Goal: Information Seeking & Learning: Learn about a topic

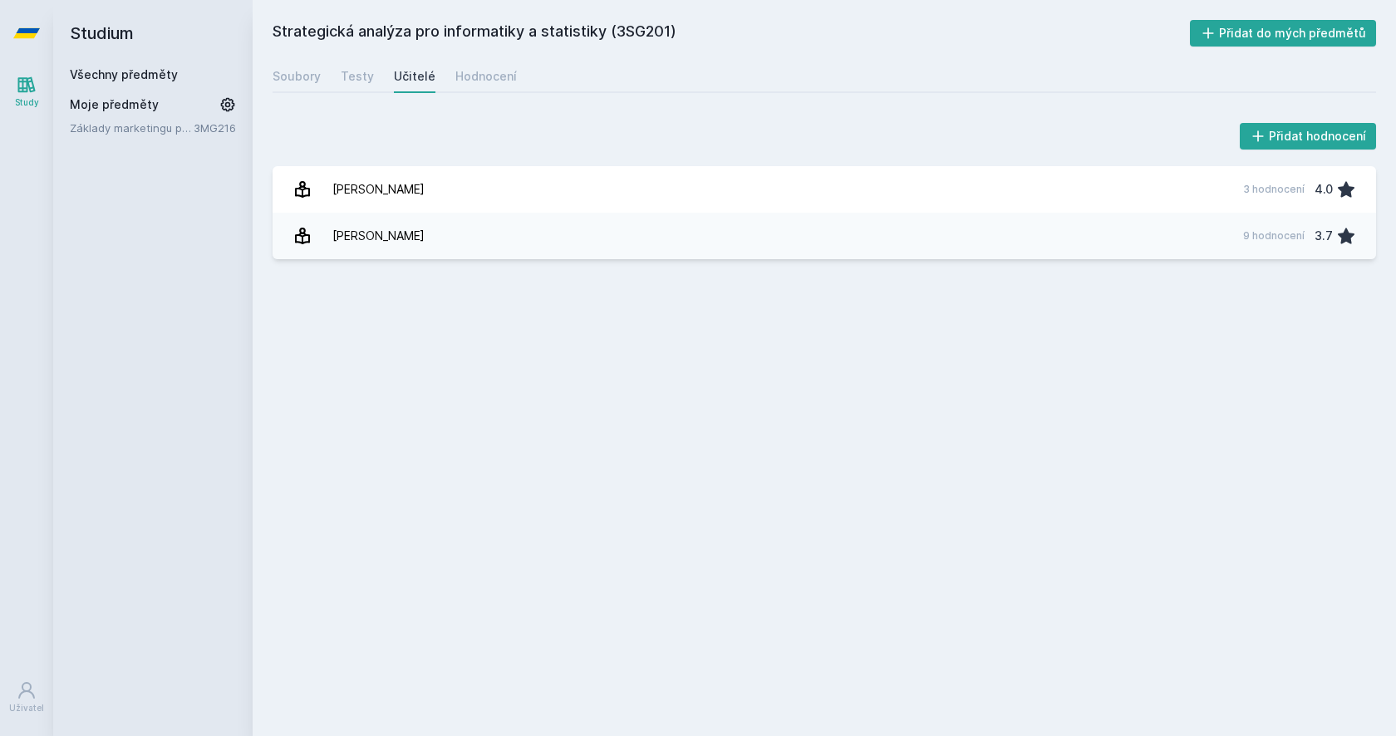
click at [92, 89] on div "Všechny předměty Moje předměty Základy marketingu pro informatiky a statistiky …" at bounding box center [153, 101] width 166 height 70
click at [103, 80] on link "Všechny předměty" at bounding box center [124, 74] width 108 height 14
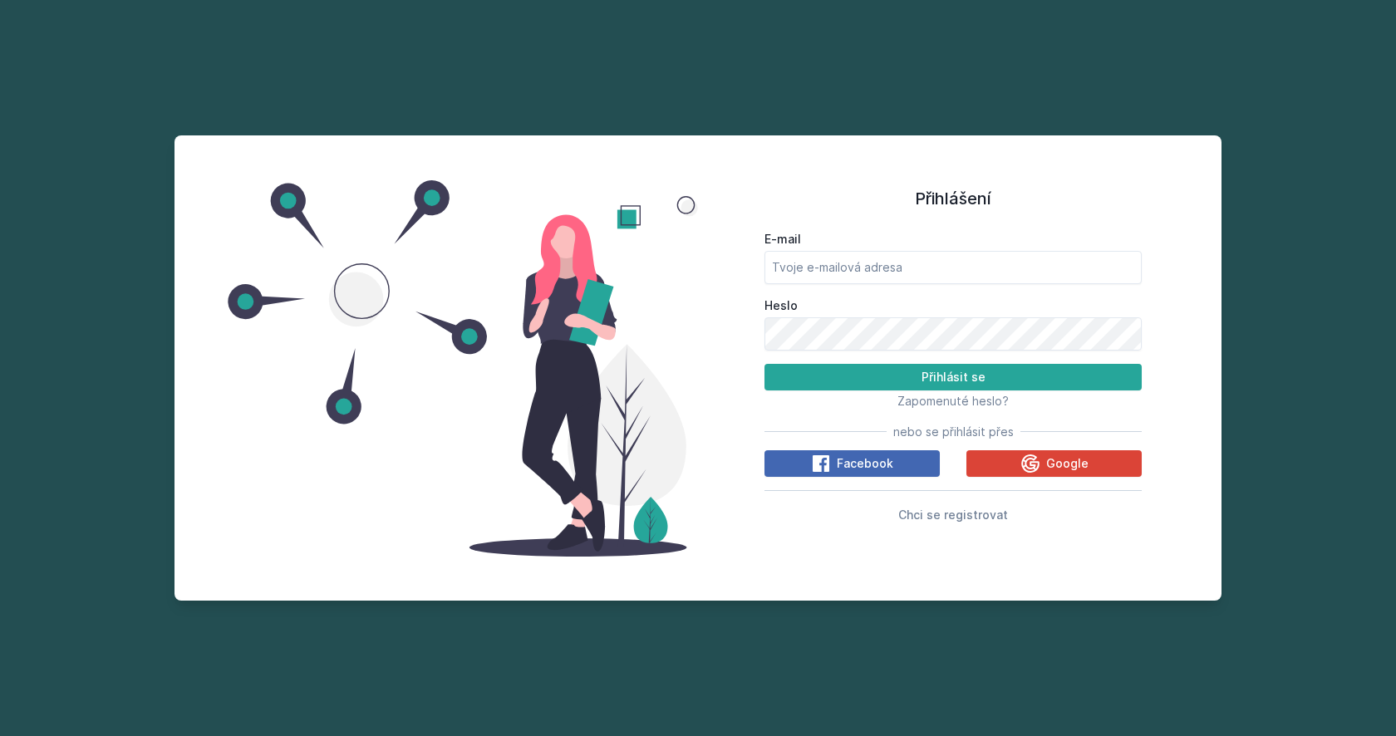
click at [1005, 439] on span "nebo se přihlásit přes" at bounding box center [953, 432] width 120 height 17
click at [1013, 473] on button "Google" at bounding box center [1053, 463] width 175 height 27
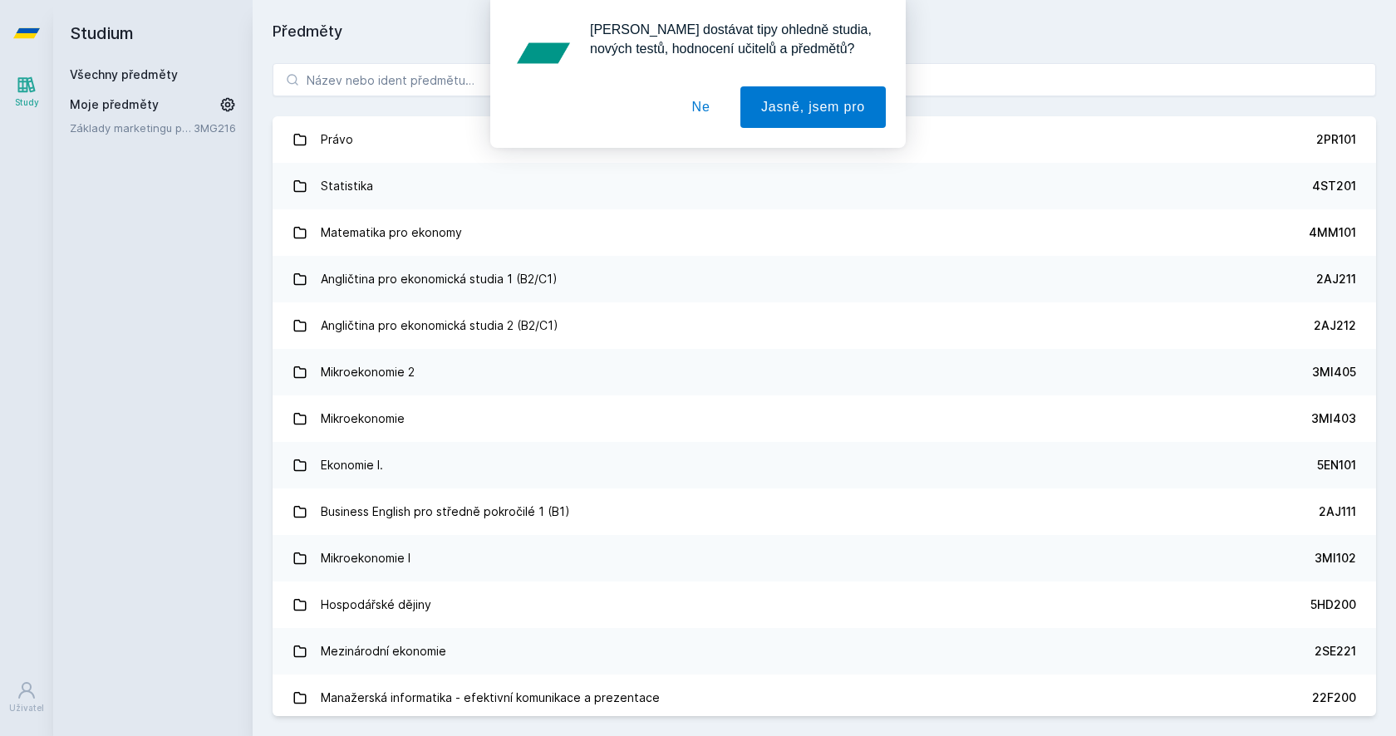
click at [704, 104] on button "Ne" at bounding box center [701, 107] width 60 height 42
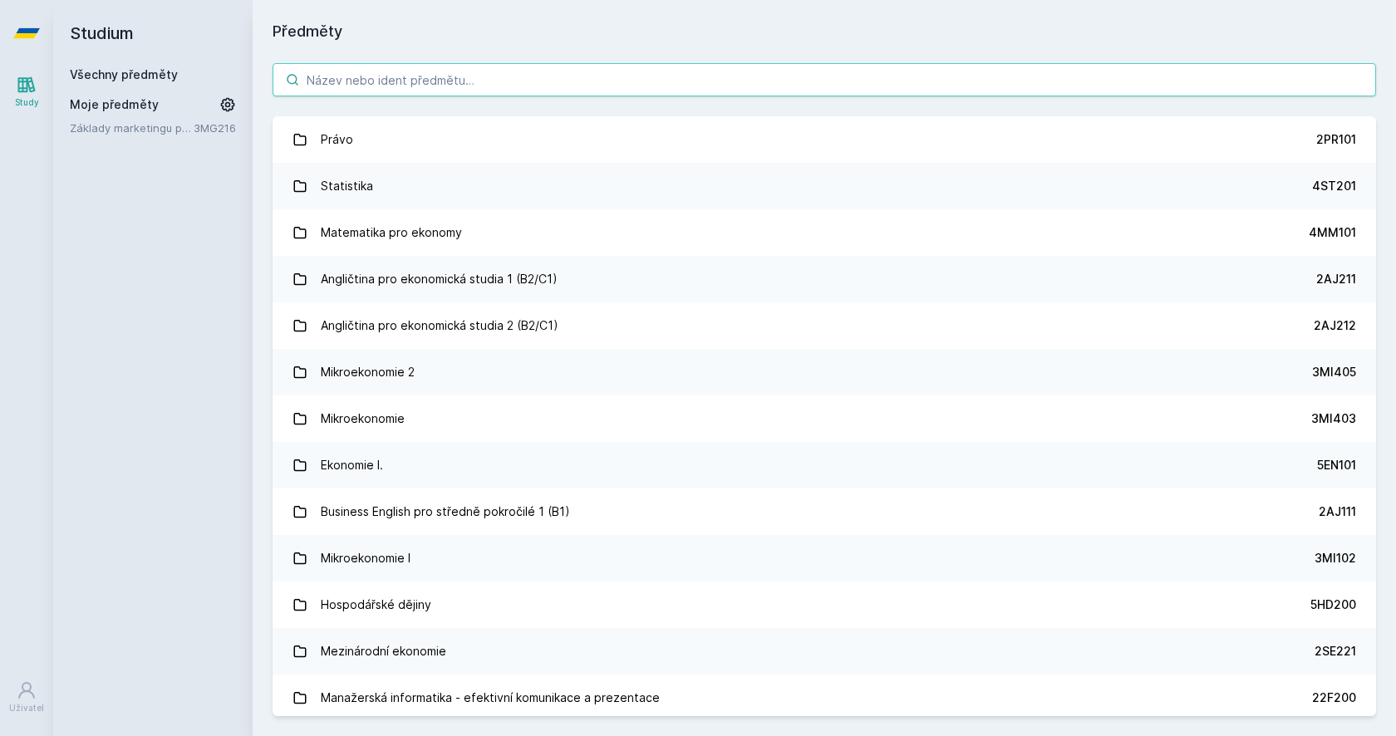
click at [692, 86] on input "search" at bounding box center [823, 79] width 1103 height 33
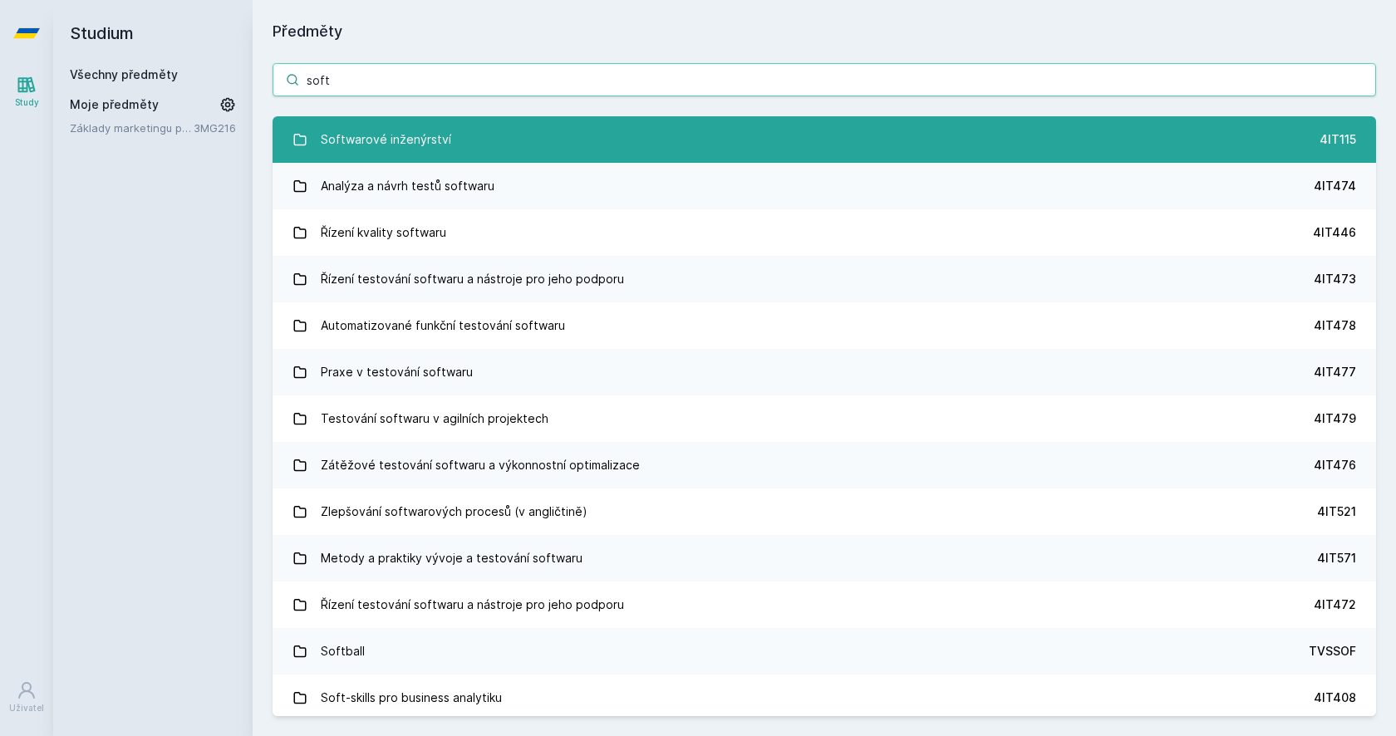
type input "soft"
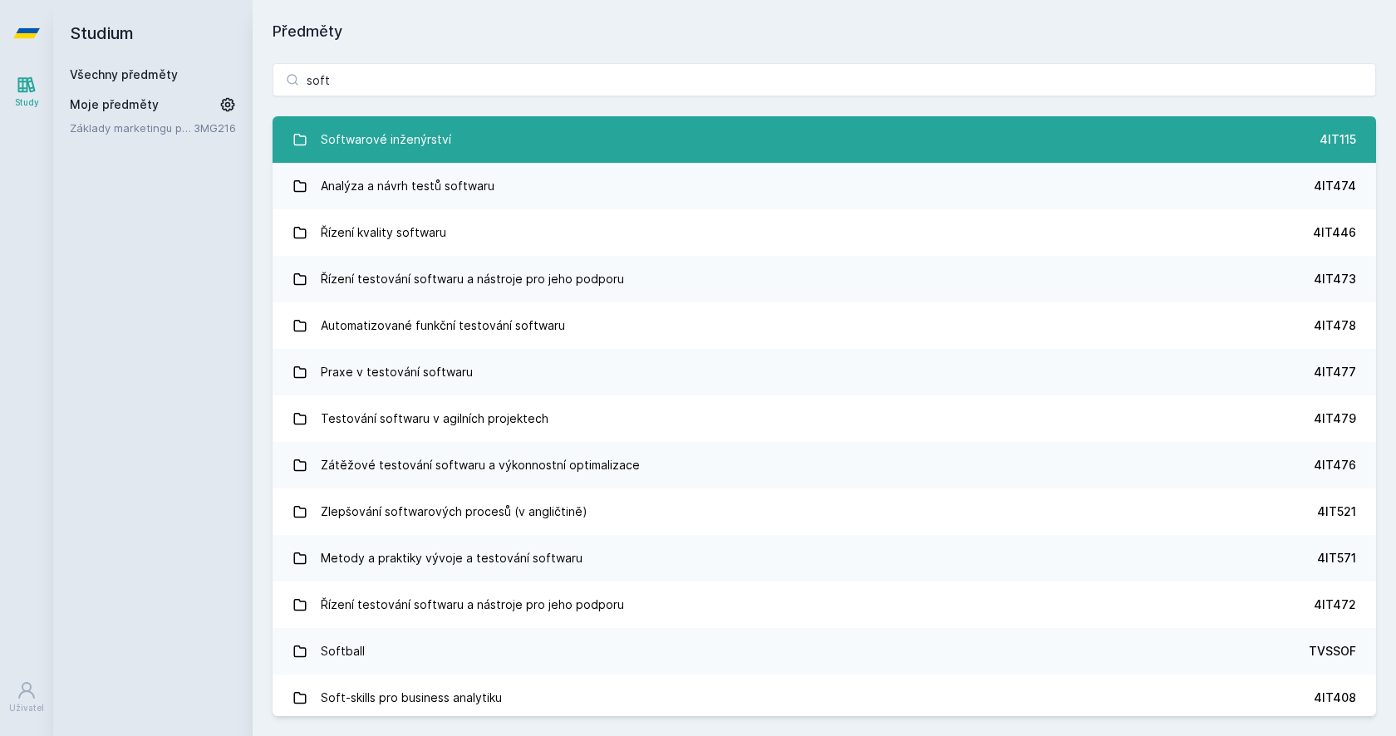
click at [339, 128] on div "Softwarové inženýrství" at bounding box center [386, 139] width 130 height 33
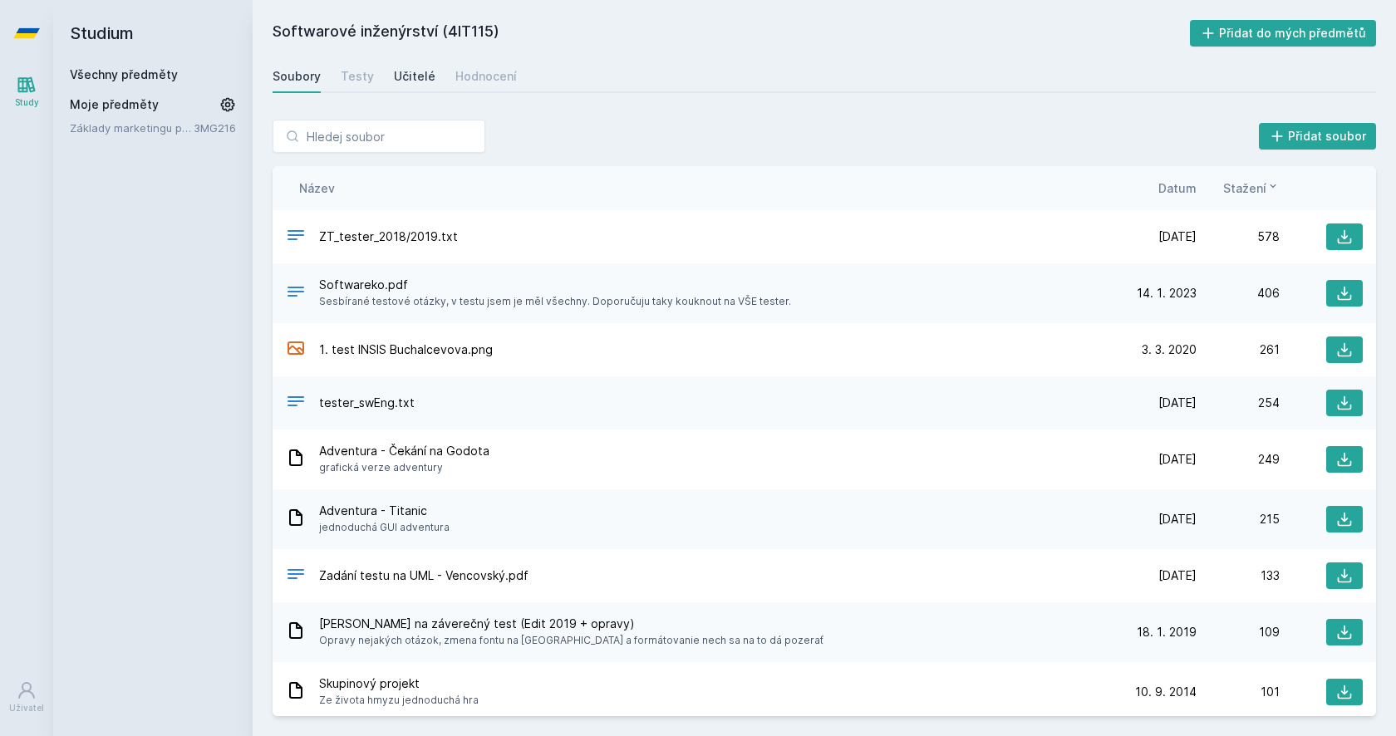
click at [415, 85] on link "Učitelé" at bounding box center [415, 76] width 42 height 33
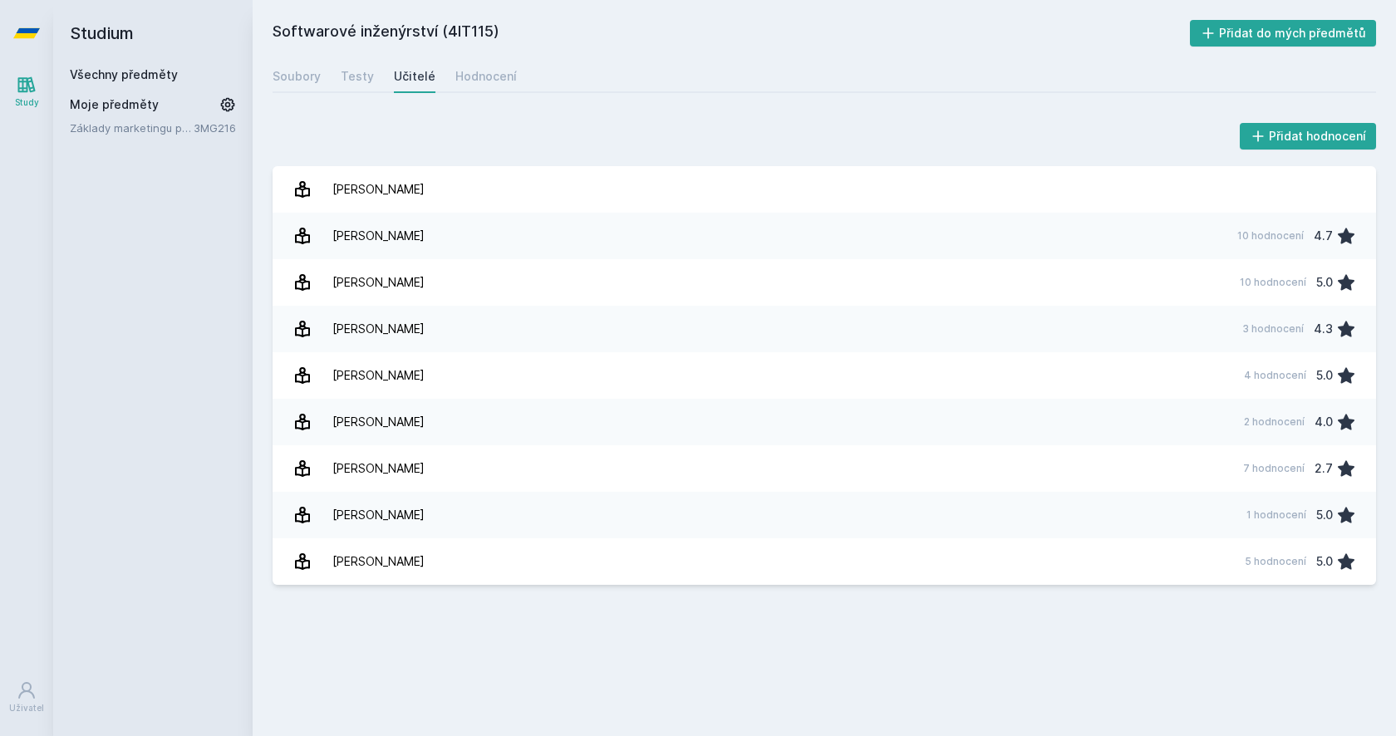
click at [97, 75] on link "Všechny předměty" at bounding box center [124, 74] width 108 height 14
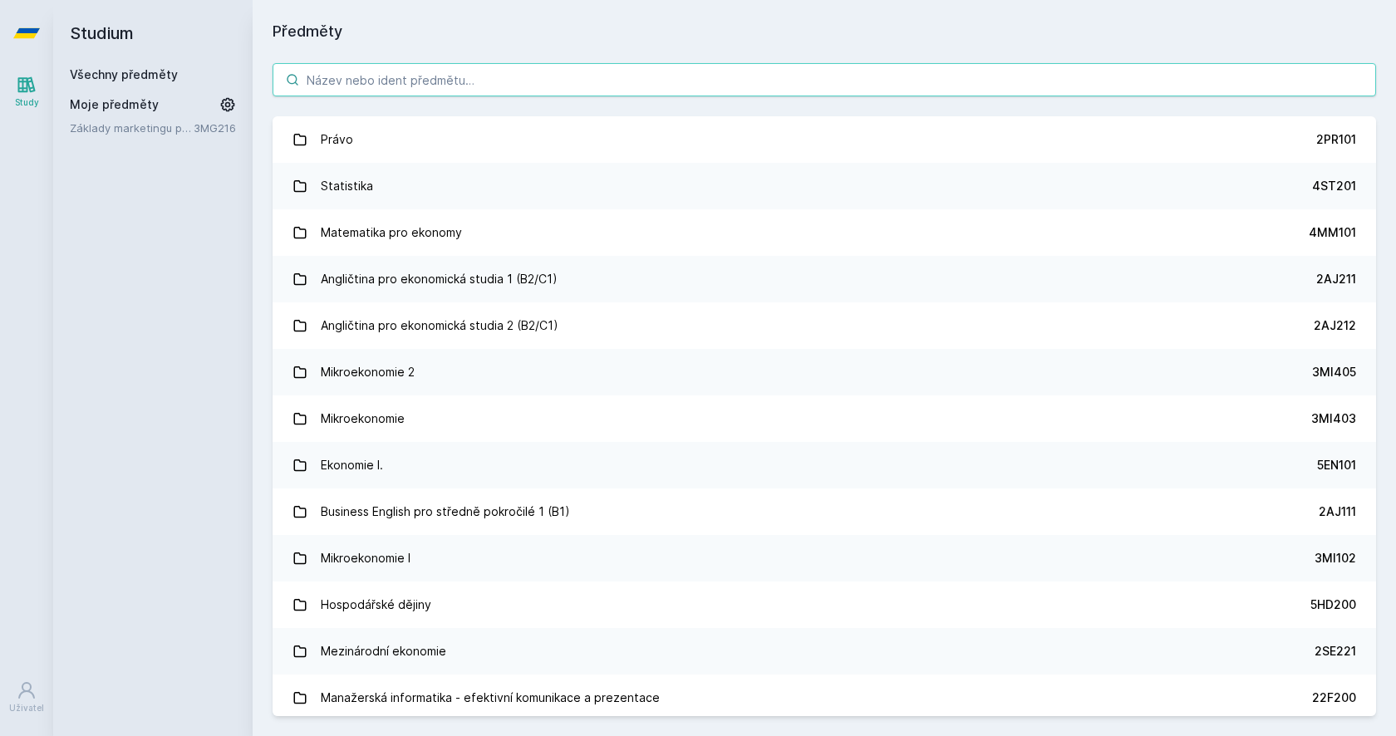
click at [427, 77] on input "search" at bounding box center [823, 79] width 1103 height 33
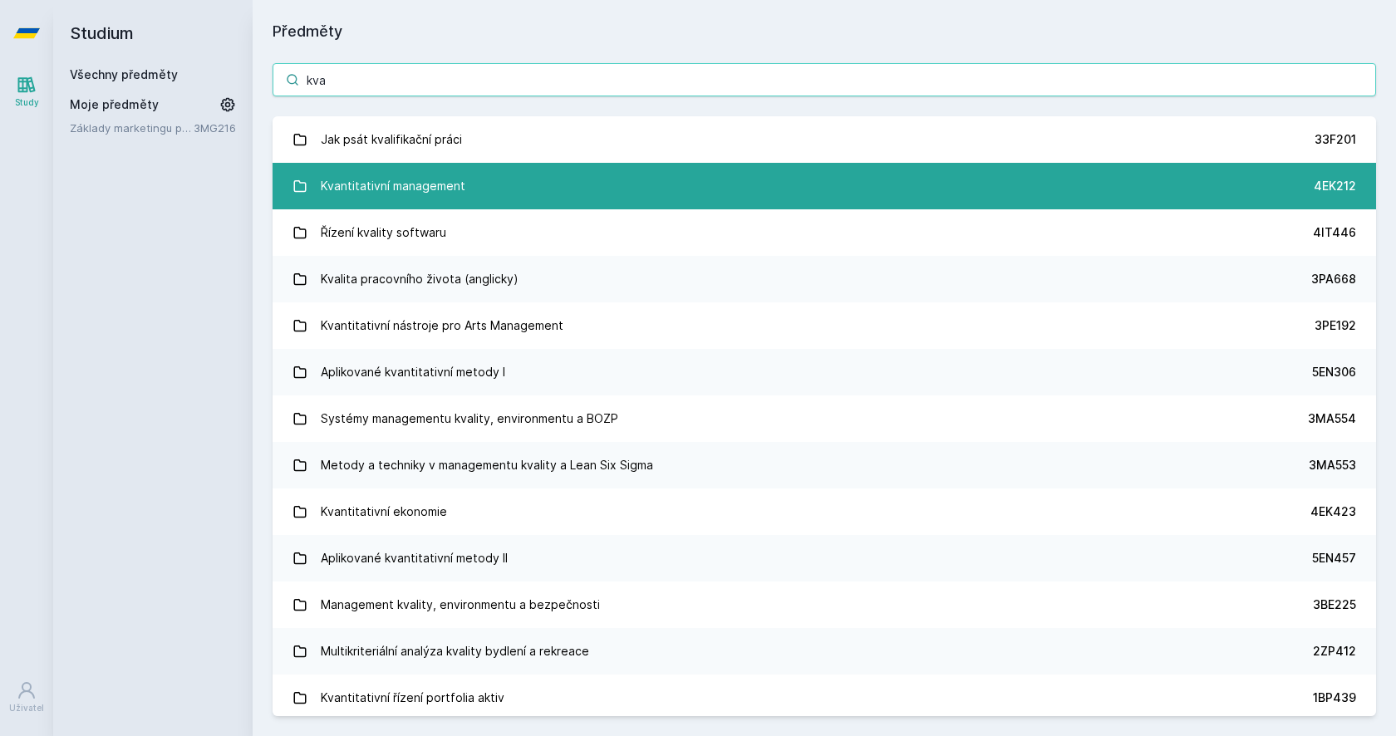
type input "kva"
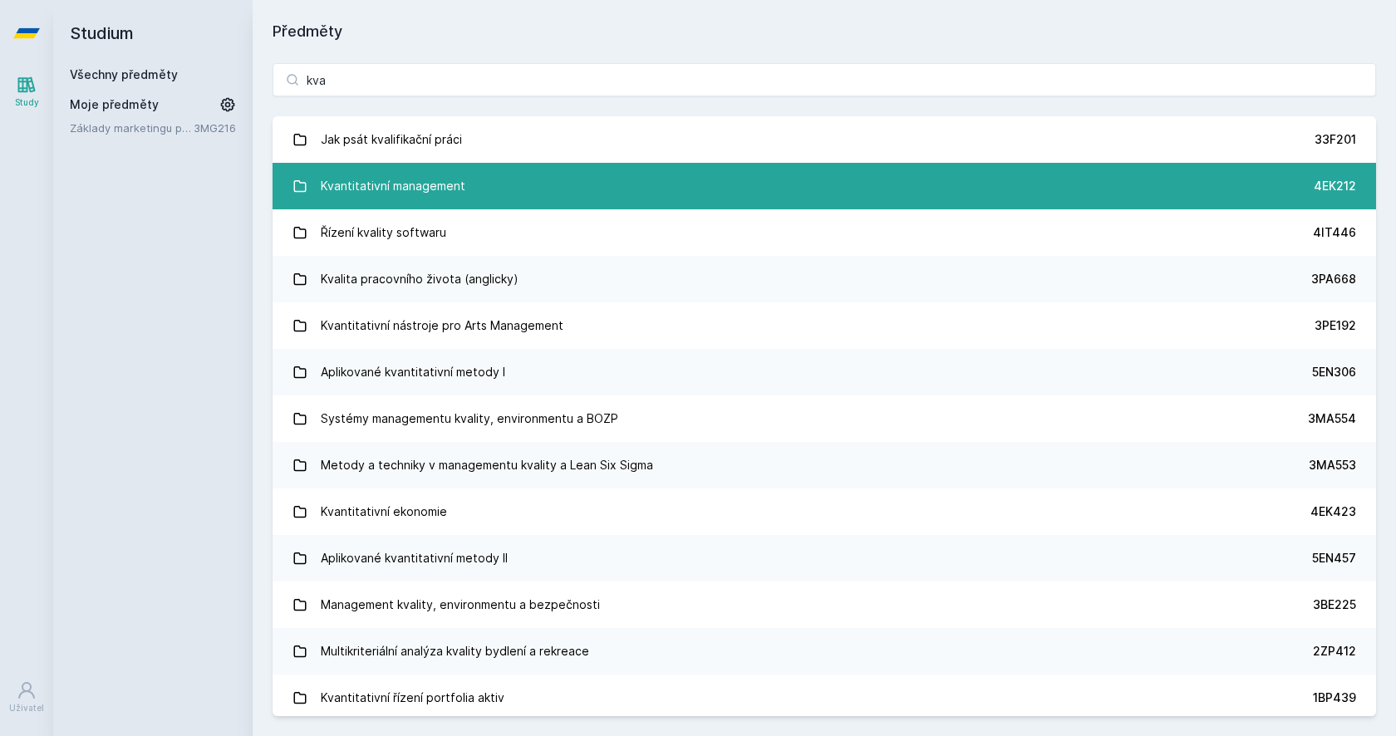
click at [432, 194] on div "Kvantitativní management" at bounding box center [393, 185] width 145 height 33
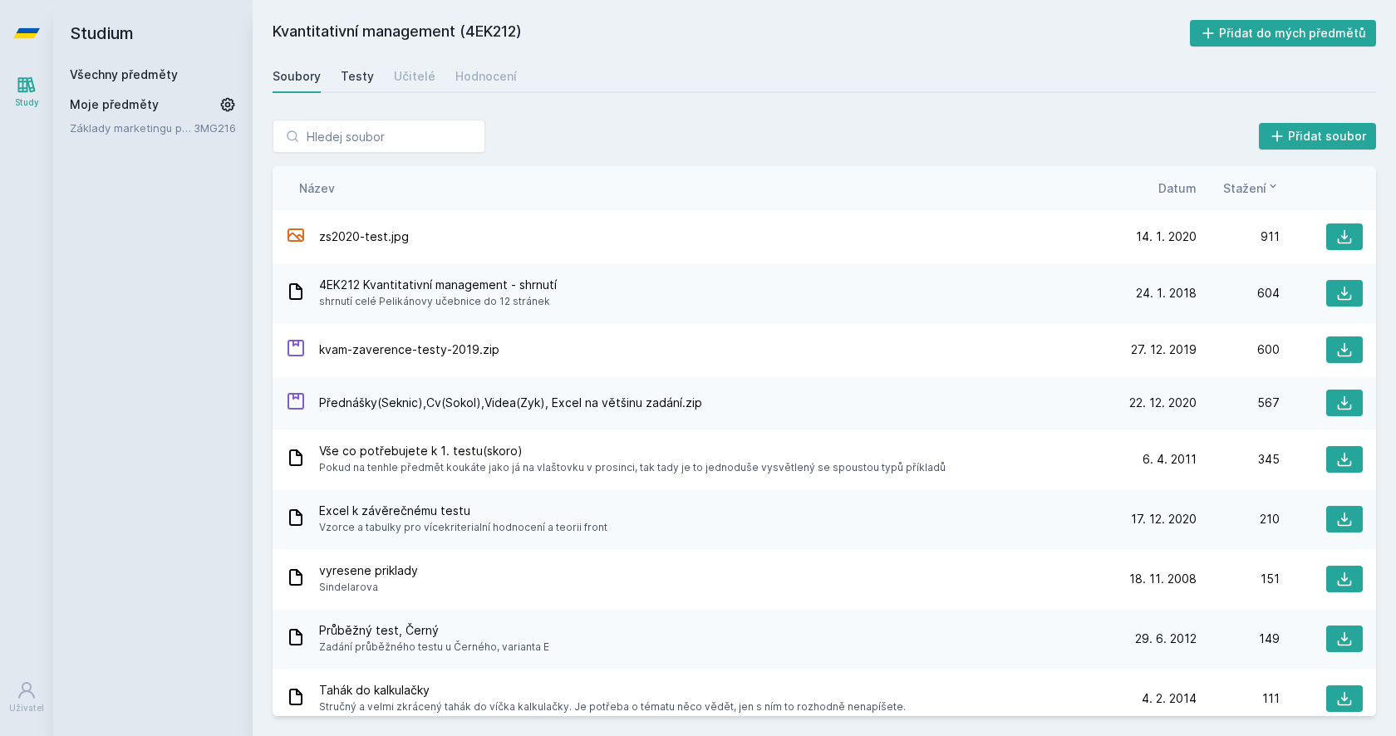
click at [368, 82] on div "Testy" at bounding box center [357, 76] width 33 height 17
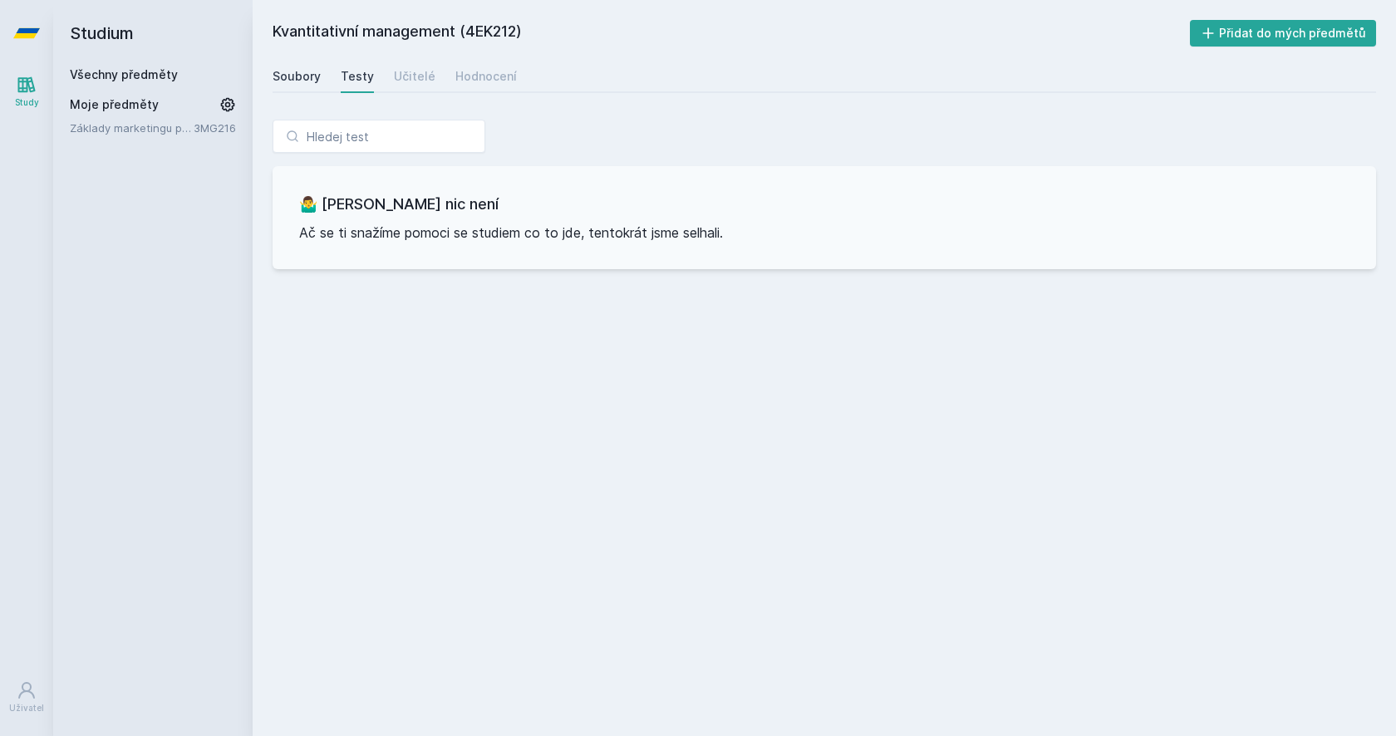
click at [306, 71] on div "Soubory" at bounding box center [296, 76] width 48 height 17
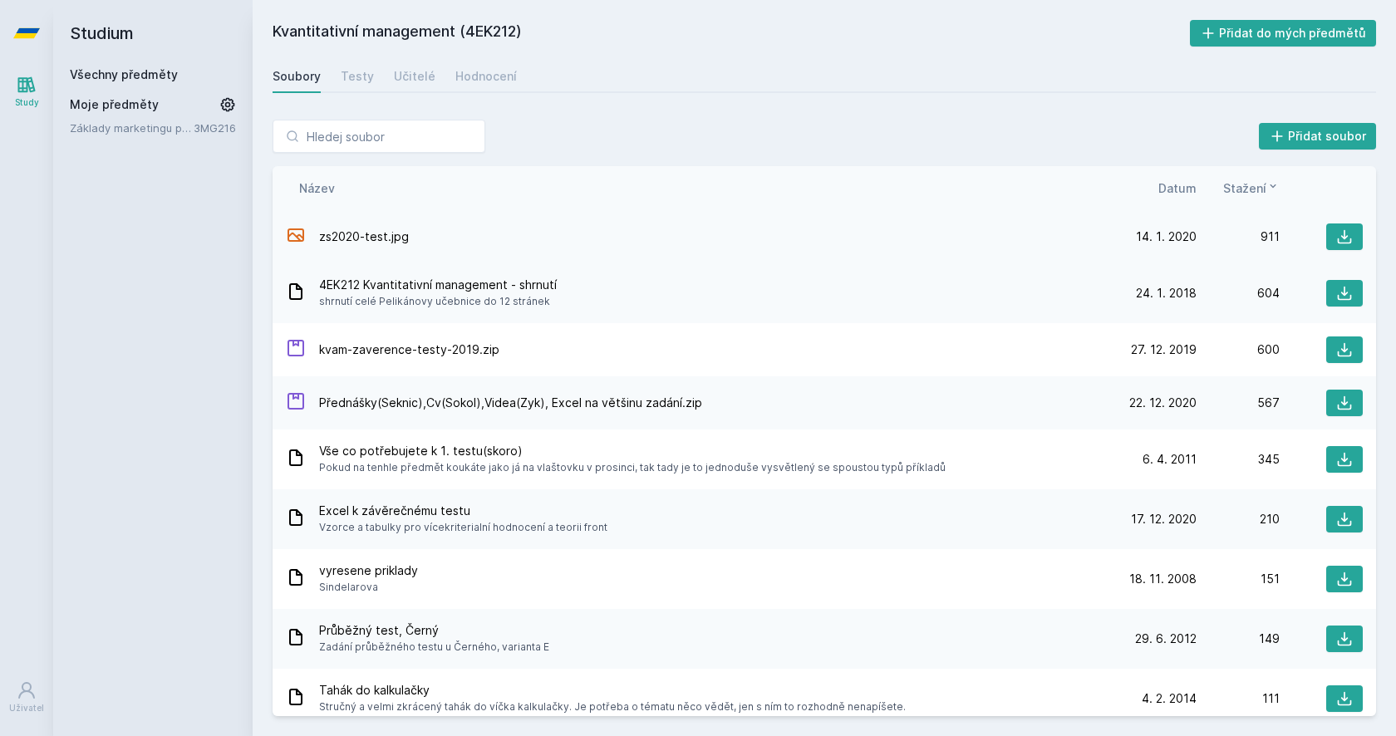
click at [359, 240] on span "zs2020-test.jpg" at bounding box center [364, 236] width 90 height 17
click at [1336, 238] on icon at bounding box center [1344, 236] width 17 height 17
